Goal: Task Accomplishment & Management: Use online tool/utility

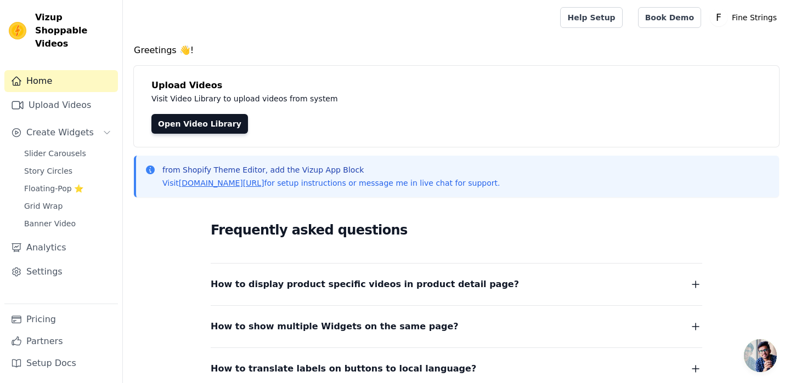
click at [64, 72] on link "Home" at bounding box center [61, 81] width 114 height 22
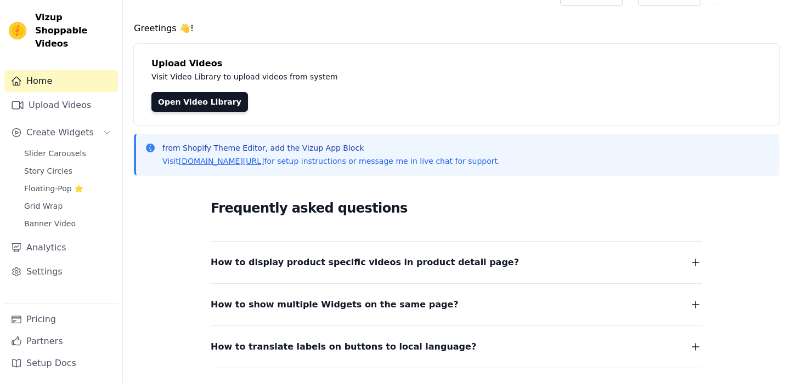
scroll to position [26, 0]
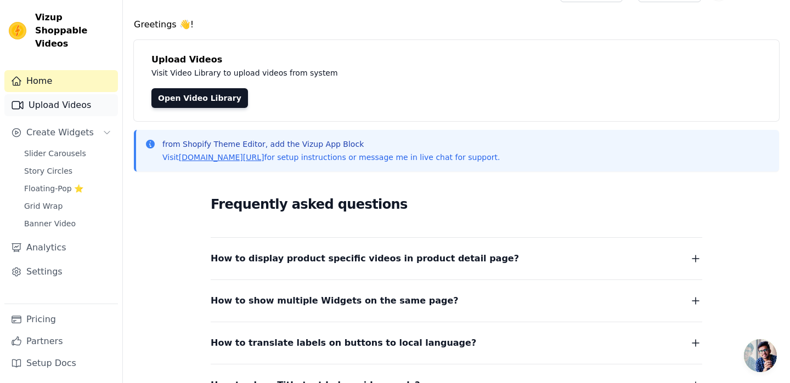
click at [69, 94] on link "Upload Videos" at bounding box center [61, 105] width 114 height 22
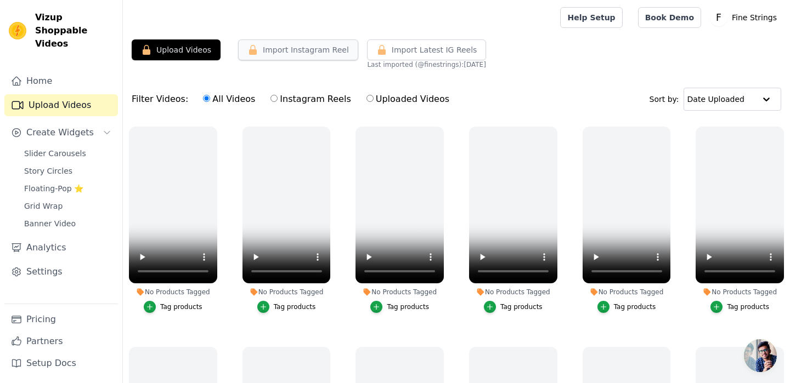
click at [260, 57] on button "Import Instagram Reel" at bounding box center [298, 49] width 120 height 21
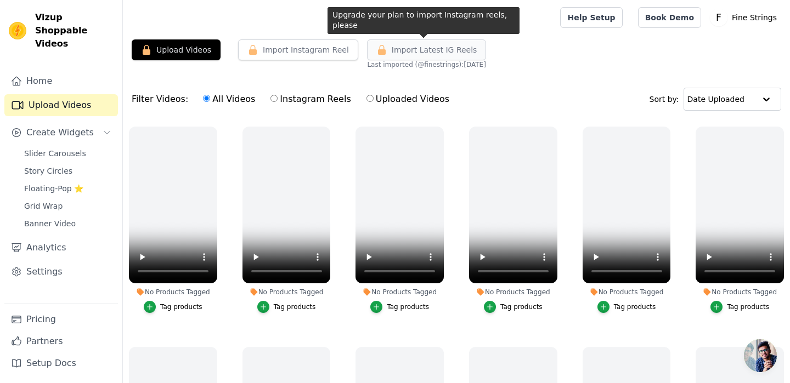
click at [447, 56] on button "Import Latest IG Reels" at bounding box center [427, 49] width 120 height 21
click at [460, 47] on span "Import Latest IG Reels" at bounding box center [435, 49] width 86 height 11
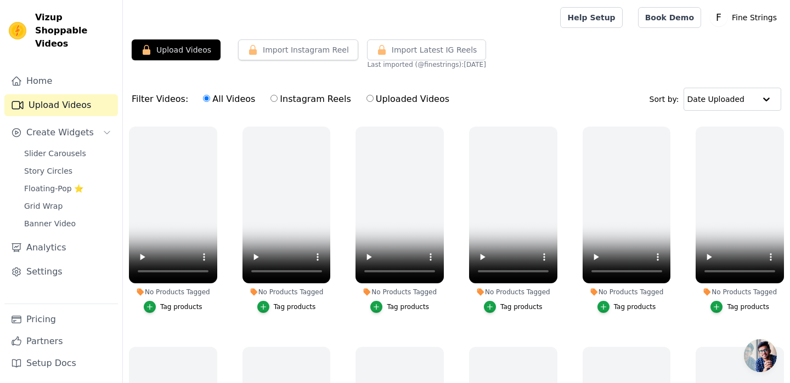
click at [272, 100] on label "Instagram Reels" at bounding box center [310, 99] width 81 height 14
click at [272, 100] on input "Instagram Reels" at bounding box center [273, 98] width 7 height 7
radio input "true"
click at [434, 49] on span "Import Latest IG Reels" at bounding box center [435, 49] width 86 height 11
click at [434, 51] on span "Import Latest IG Reels" at bounding box center [435, 49] width 86 height 11
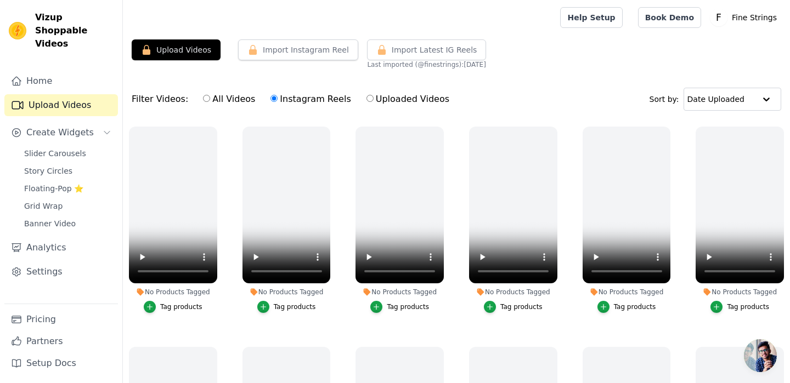
click at [481, 82] on div "Filter Videos: All Videos Instagram Reels Uploaded Videos Sort by: Date Uploaded" at bounding box center [456, 99] width 667 height 43
click at [65, 183] on span "Floating-Pop ⭐" at bounding box center [53, 188] width 59 height 11
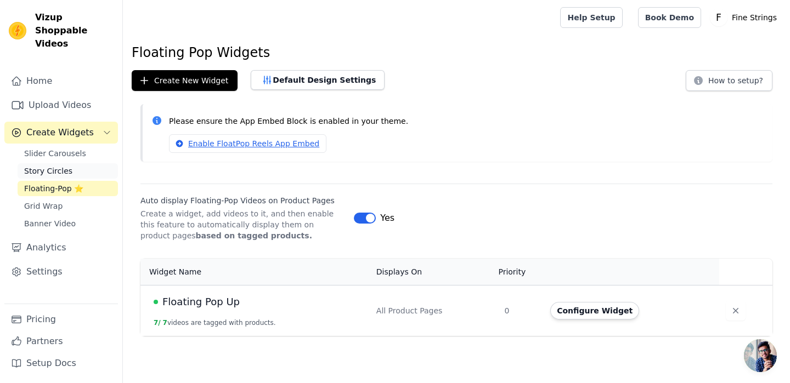
click at [64, 166] on span "Story Circles" at bounding box center [48, 171] width 48 height 11
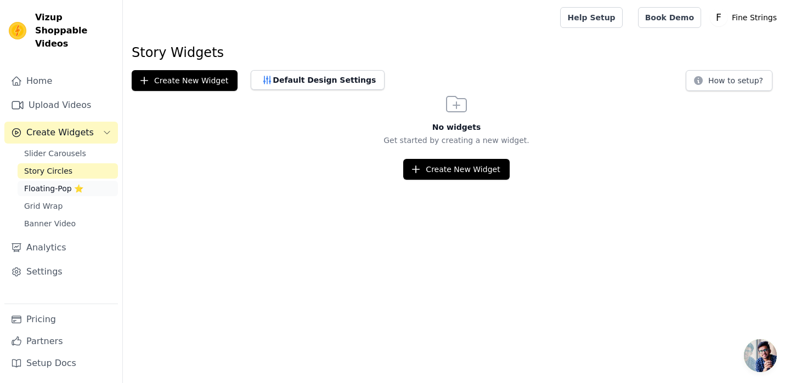
click at [62, 183] on span "Floating-Pop ⭐" at bounding box center [53, 188] width 59 height 11
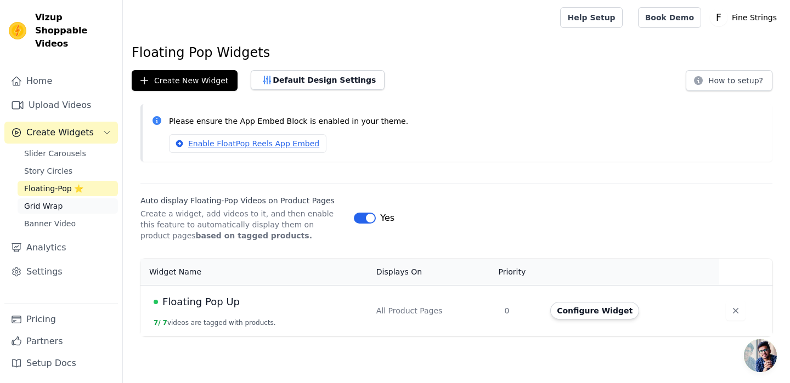
click at [59, 201] on span "Grid Wrap" at bounding box center [43, 206] width 38 height 11
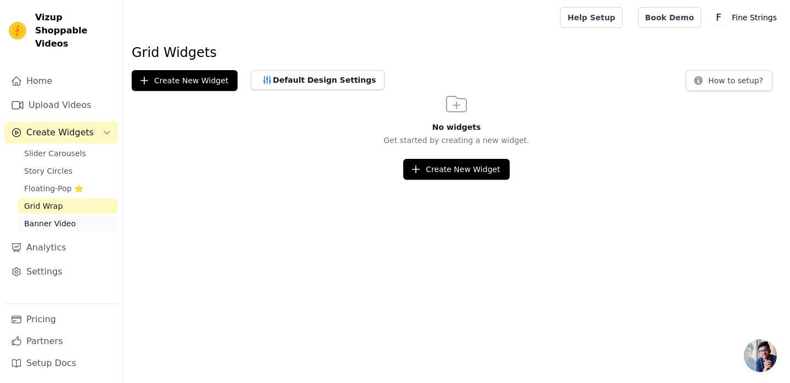
click at [56, 218] on span "Banner Video" at bounding box center [50, 223] width 52 height 11
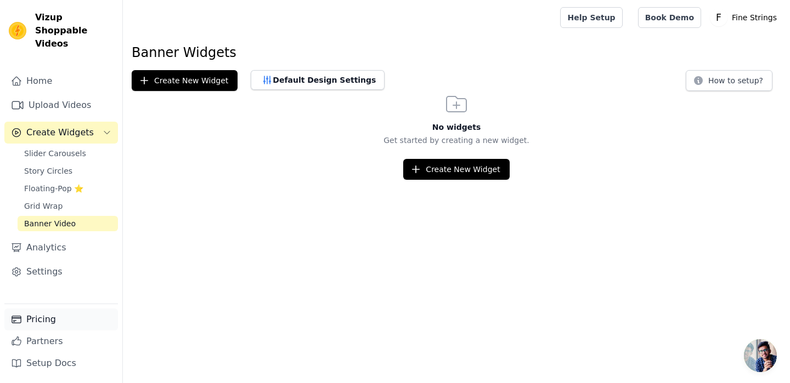
click at [39, 311] on link "Pricing" at bounding box center [61, 320] width 114 height 22
click at [69, 242] on link "Analytics" at bounding box center [61, 248] width 114 height 22
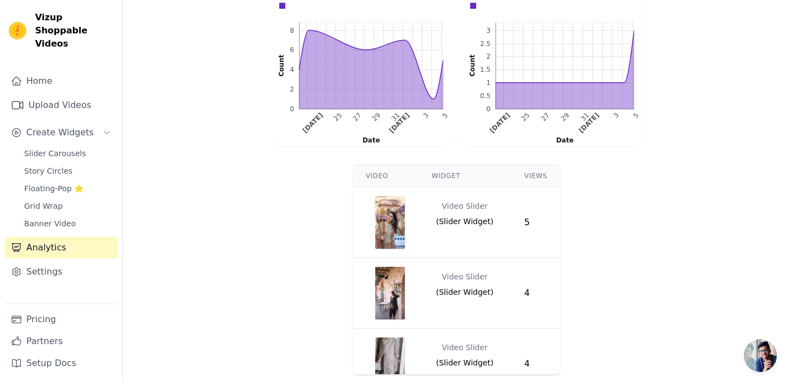
scroll to position [312, 0]
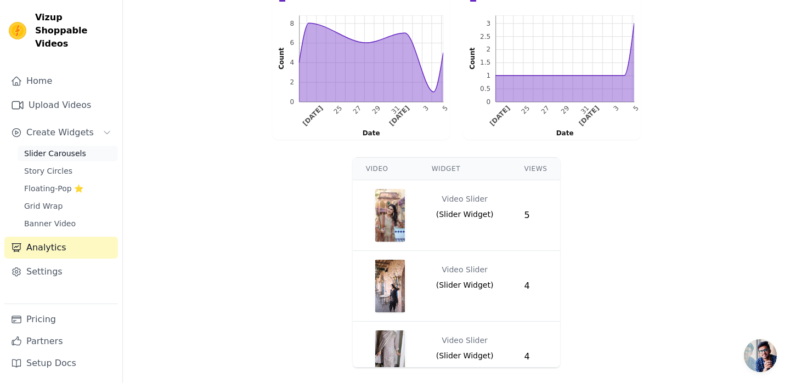
click at [67, 148] on span "Slider Carousels" at bounding box center [55, 153] width 62 height 11
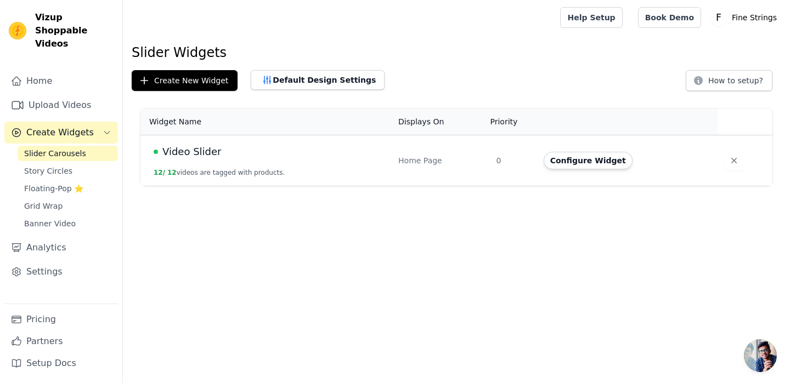
click at [227, 155] on div "Video Slider" at bounding box center [269, 151] width 231 height 15
click at [200, 151] on span "Video Slider" at bounding box center [191, 151] width 59 height 15
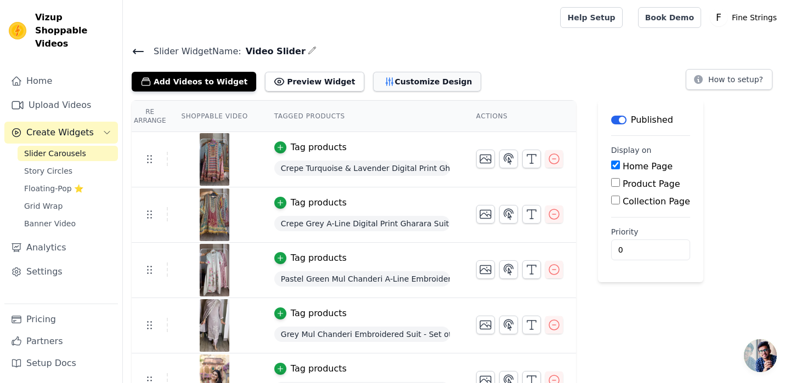
click at [377, 84] on button "Customize Design" at bounding box center [427, 82] width 108 height 20
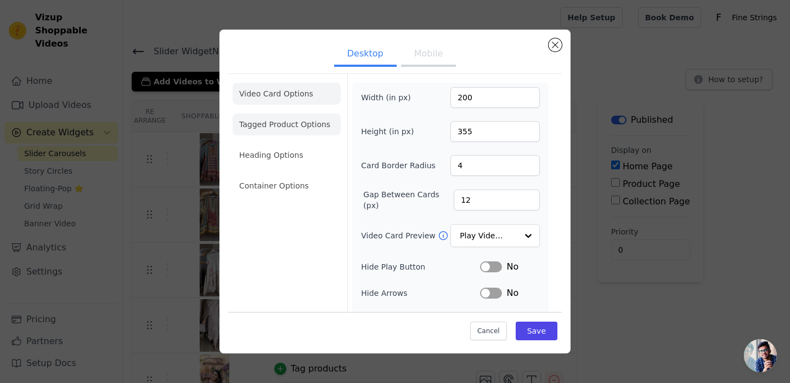
click at [291, 121] on li "Tagged Product Options" at bounding box center [287, 125] width 108 height 22
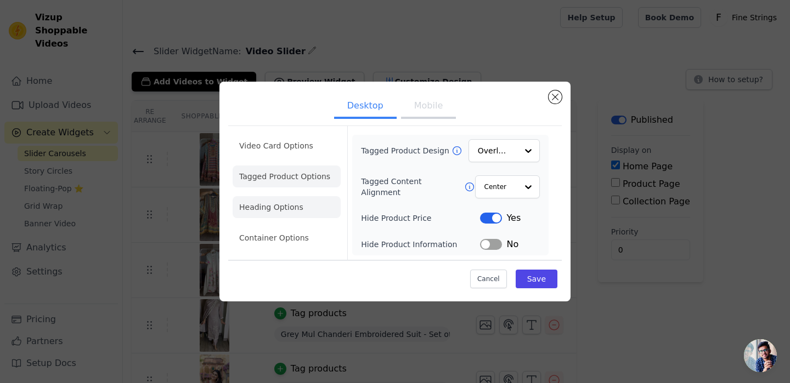
click at [289, 200] on li "Heading Options" at bounding box center [287, 207] width 108 height 22
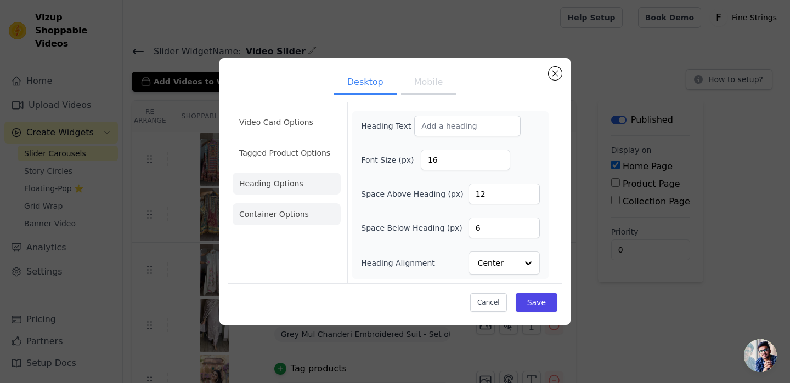
click at [289, 223] on li "Container Options" at bounding box center [287, 214] width 108 height 22
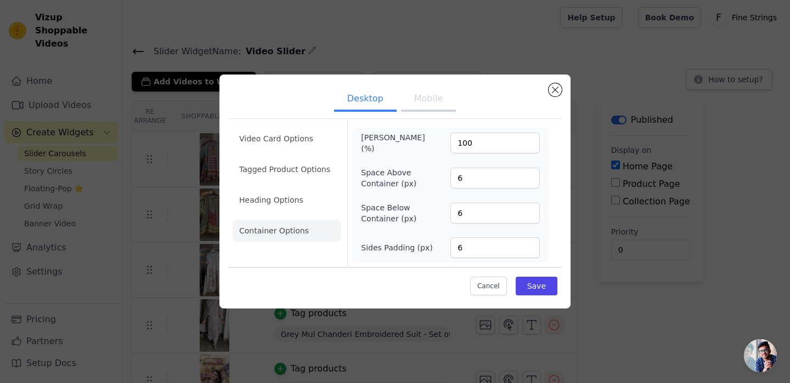
click at [416, 104] on button "Mobile" at bounding box center [428, 100] width 55 height 24
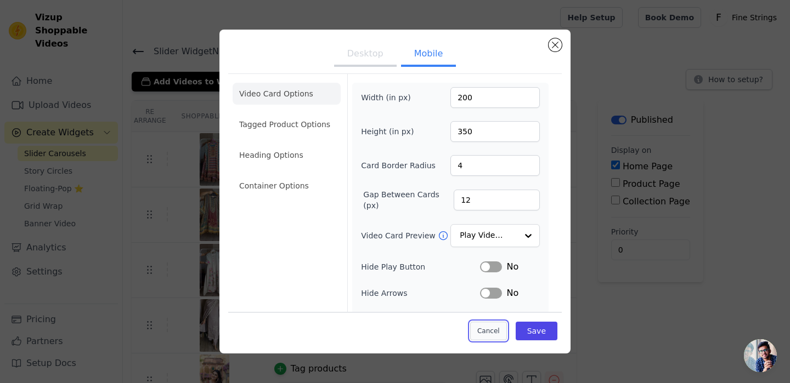
click at [482, 335] on button "Cancel" at bounding box center [488, 331] width 37 height 19
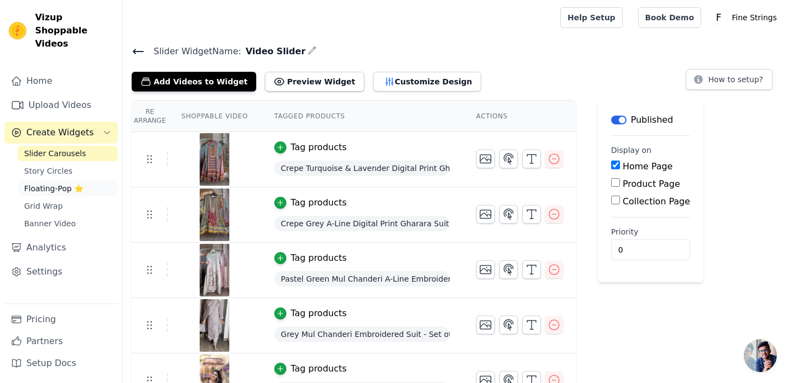
click at [62, 183] on span "Floating-Pop ⭐" at bounding box center [53, 188] width 59 height 11
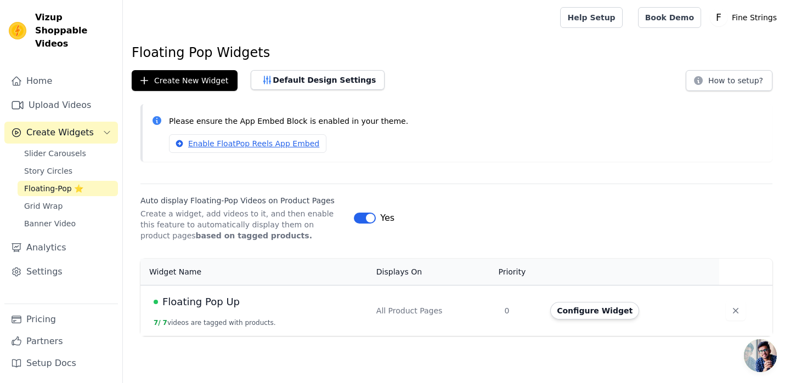
click at [205, 306] on span "Floating Pop Up" at bounding box center [200, 302] width 77 height 15
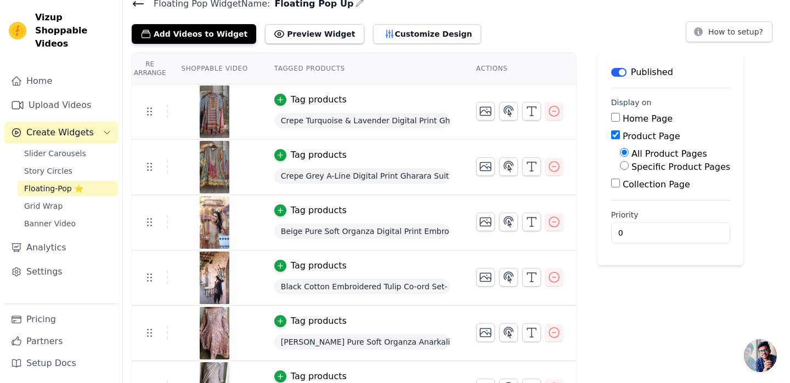
scroll to position [136, 0]
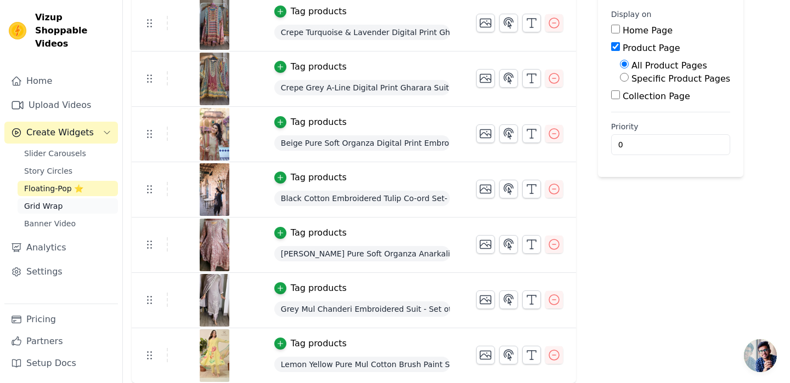
click at [59, 201] on span "Grid Wrap" at bounding box center [43, 206] width 38 height 11
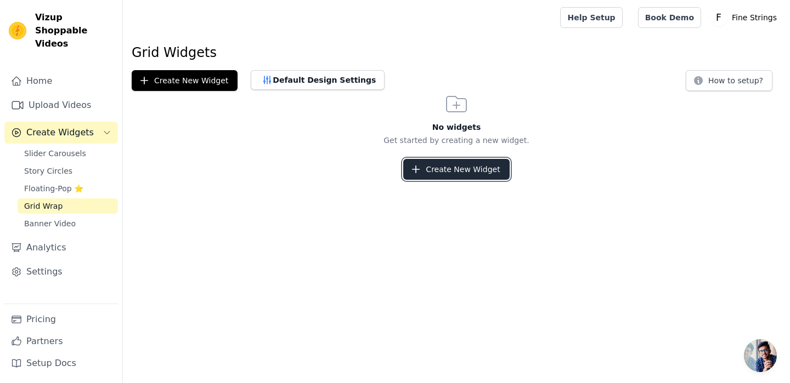
click at [449, 168] on button "Create New Widget" at bounding box center [456, 169] width 106 height 21
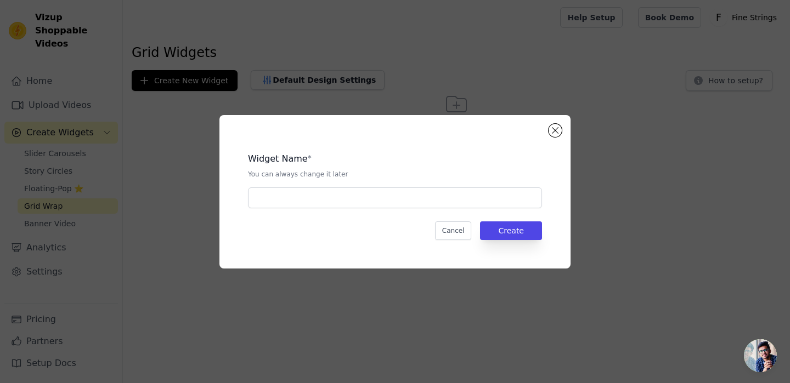
click at [561, 126] on div "Widget Name * You can always change it later Cancel Create" at bounding box center [394, 192] width 351 height 154
click at [554, 133] on button "Close modal" at bounding box center [555, 130] width 13 height 13
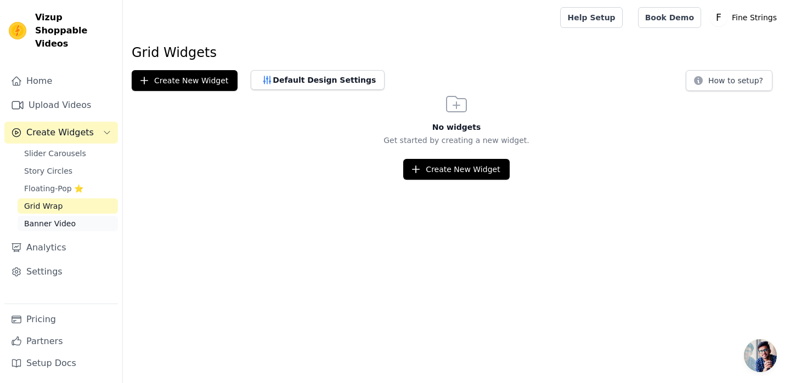
click at [69, 218] on span "Banner Video" at bounding box center [50, 223] width 52 height 11
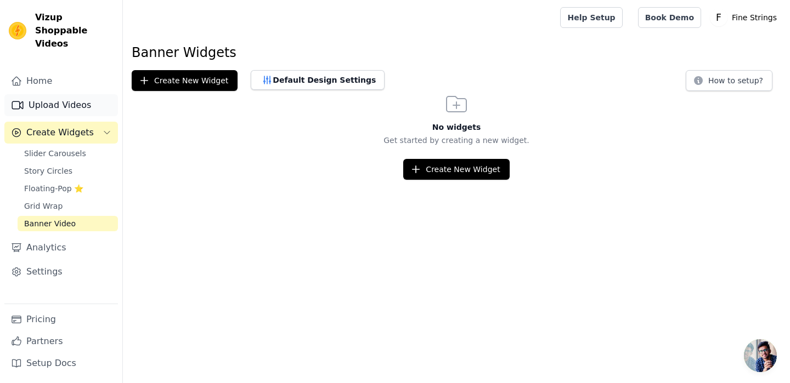
click at [43, 97] on link "Upload Videos" at bounding box center [61, 105] width 114 height 22
